Goal: Information Seeking & Learning: Learn about a topic

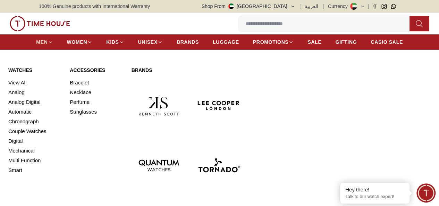
click at [47, 45] on span "MEN" at bounding box center [41, 41] width 11 height 7
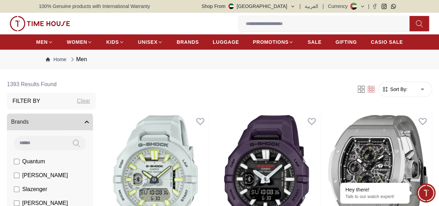
click at [239, 25] on input at bounding box center [327, 24] width 176 height 14
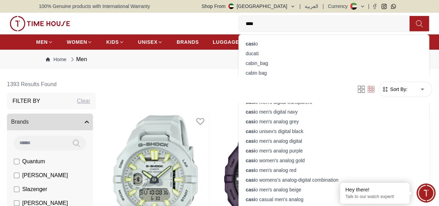
type input "*****"
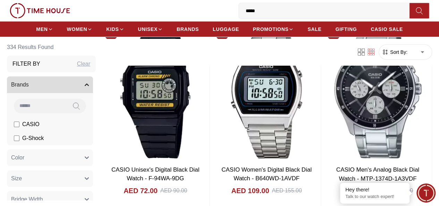
scroll to position [1075, 0]
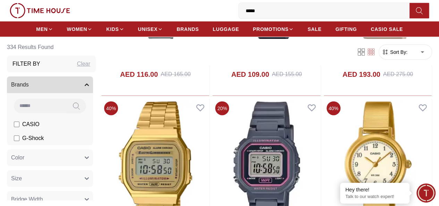
scroll to position [2115, 0]
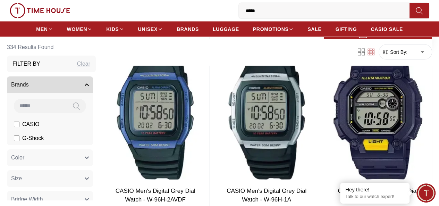
scroll to position [3397, 0]
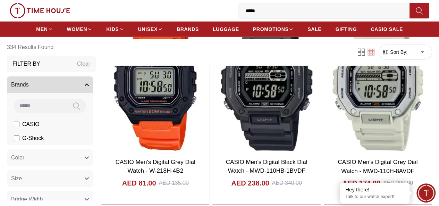
scroll to position [3744, 0]
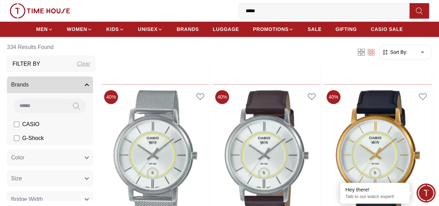
scroll to position [5824, 0]
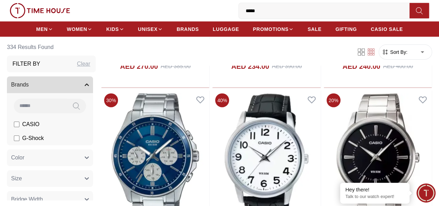
scroll to position [6171, 0]
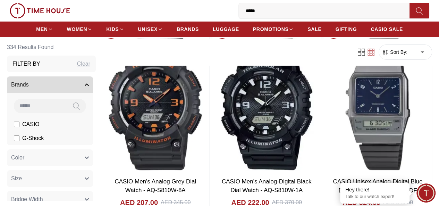
scroll to position [7904, 0]
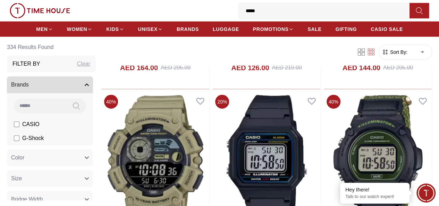
scroll to position [8979, 0]
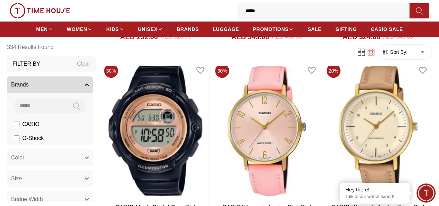
scroll to position [10365, 0]
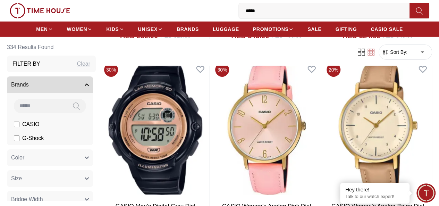
click at [239, 14] on input "*****" at bounding box center [327, 11] width 176 height 14
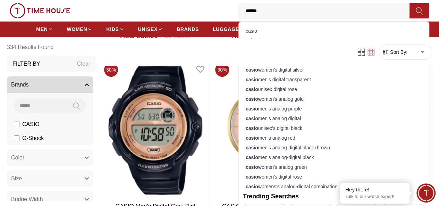
paste input "**********"
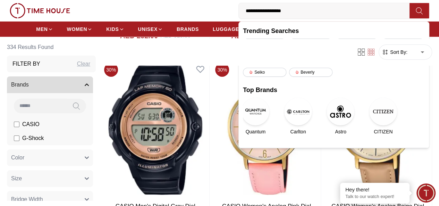
type input "**********"
click at [243, 42] on div "1200" at bounding box center [264, 42] width 43 height 9
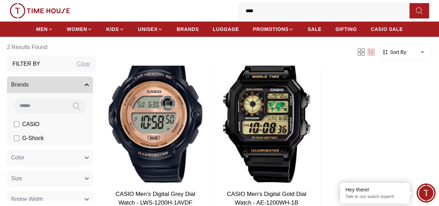
scroll to position [69, 0]
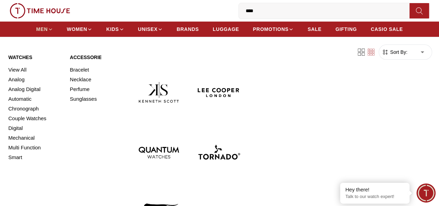
click at [44, 33] on span "MEN" at bounding box center [41, 29] width 11 height 7
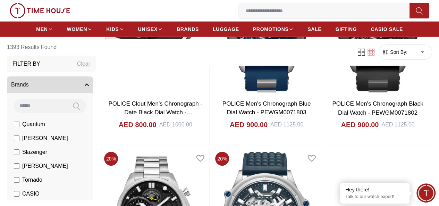
scroll to position [1248, 0]
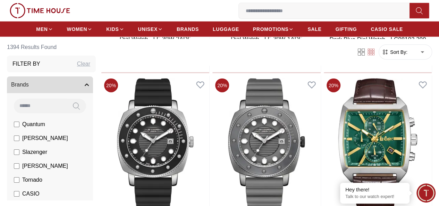
scroll to position [2149, 0]
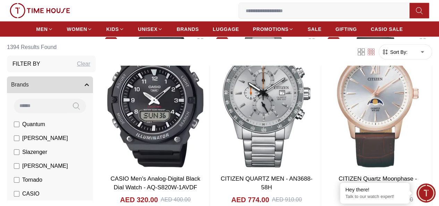
scroll to position [3328, 0]
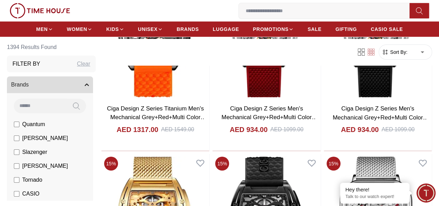
scroll to position [3883, 0]
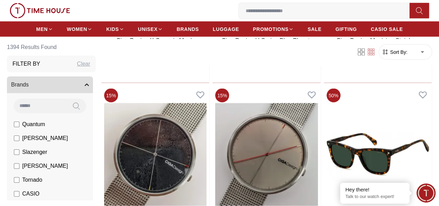
scroll to position [4749, 0]
